Goal: Check status: Check status

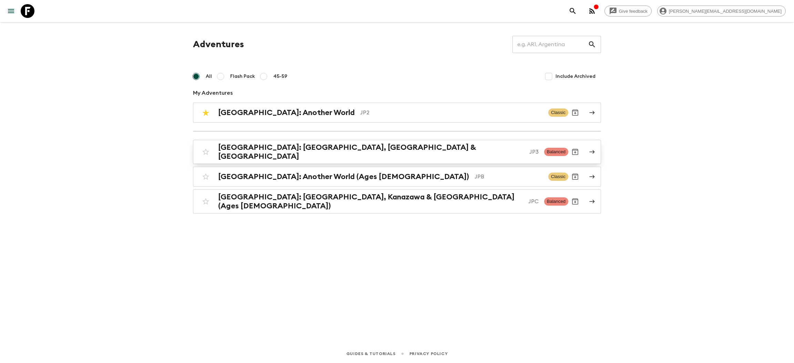
click at [339, 153] on div "[GEOGRAPHIC_DATA]: [GEOGRAPHIC_DATA], Kanazawa & Tokyo JP3" at bounding box center [378, 152] width 321 height 18
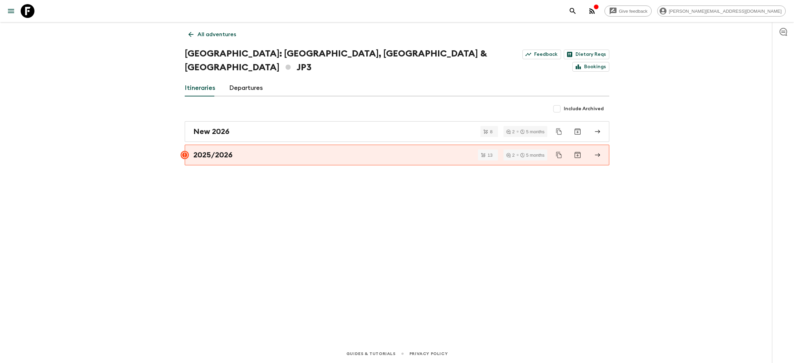
click at [243, 84] on div "All adventures [GEOGRAPHIC_DATA]: [GEOGRAPHIC_DATA], Kanazawa & [GEOGRAPHIC_DAT…" at bounding box center [396, 173] width 441 height 303
click at [244, 80] on link "Departures" at bounding box center [246, 88] width 34 height 17
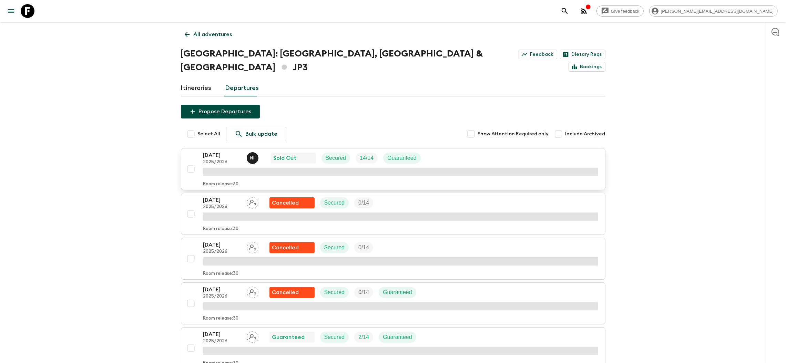
click at [239, 152] on div "[DATE] 2025/2026 N I Sold Out Secured 14 / 14 Guaranteed Room release: 30" at bounding box center [400, 169] width 395 height 36
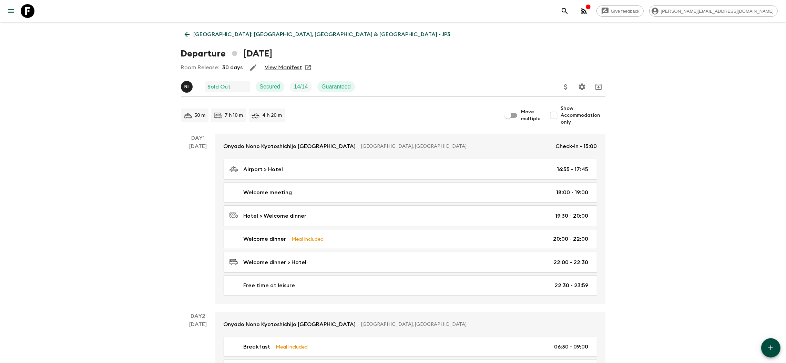
click at [290, 67] on link "View Manifest" at bounding box center [284, 67] width 38 height 7
click at [280, 72] on div "Room Release: 30 days View Manifest" at bounding box center [393, 68] width 425 height 14
click at [280, 67] on link "View Manifest" at bounding box center [284, 67] width 38 height 7
click at [187, 36] on icon at bounding box center [187, 35] width 8 height 8
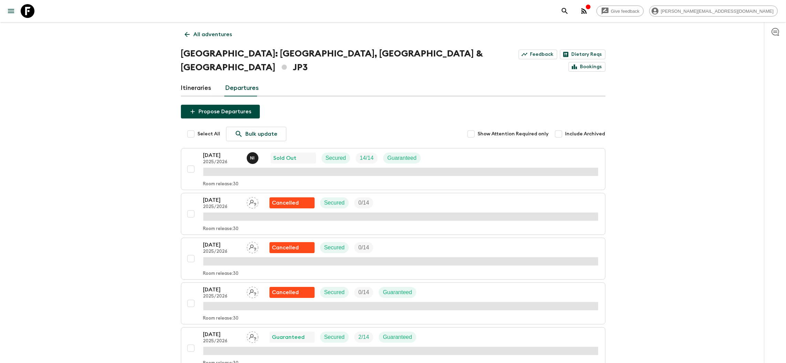
click at [190, 34] on icon at bounding box center [187, 35] width 8 height 8
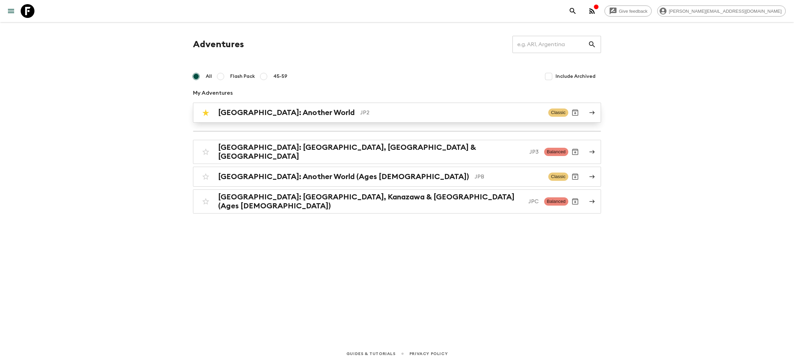
click at [278, 112] on h2 "[GEOGRAPHIC_DATA]: Another World" at bounding box center [286, 112] width 137 height 9
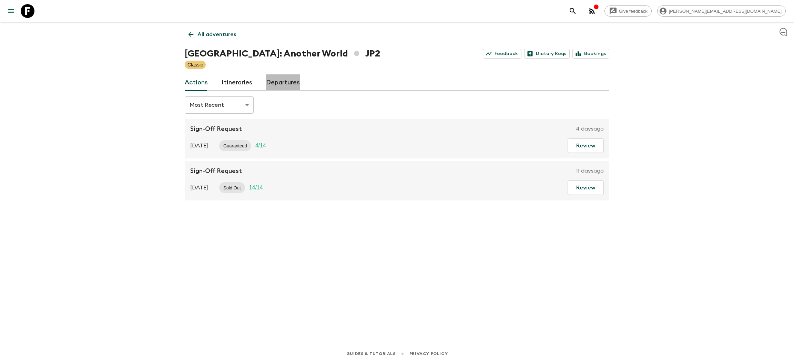
click at [287, 79] on link "Departures" at bounding box center [283, 82] width 34 height 17
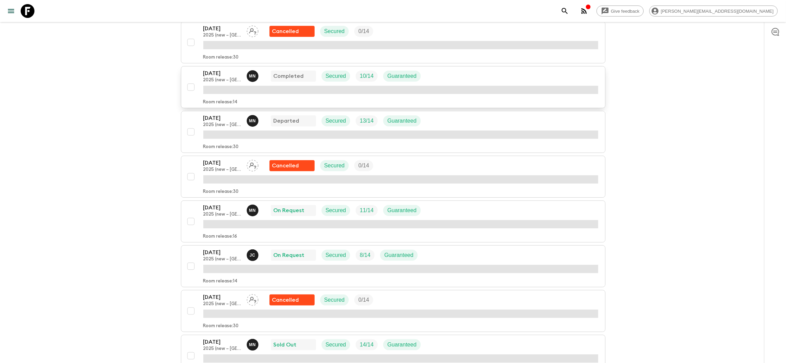
scroll to position [258, 0]
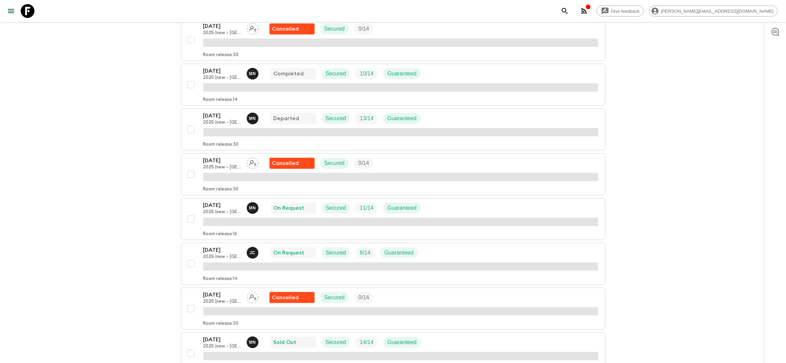
click at [214, 252] on p "[DATE]" at bounding box center [222, 250] width 38 height 8
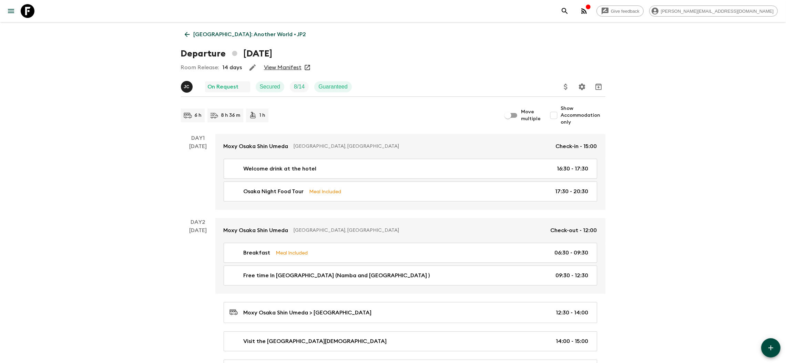
click at [276, 67] on link "View Manifest" at bounding box center [283, 67] width 38 height 7
